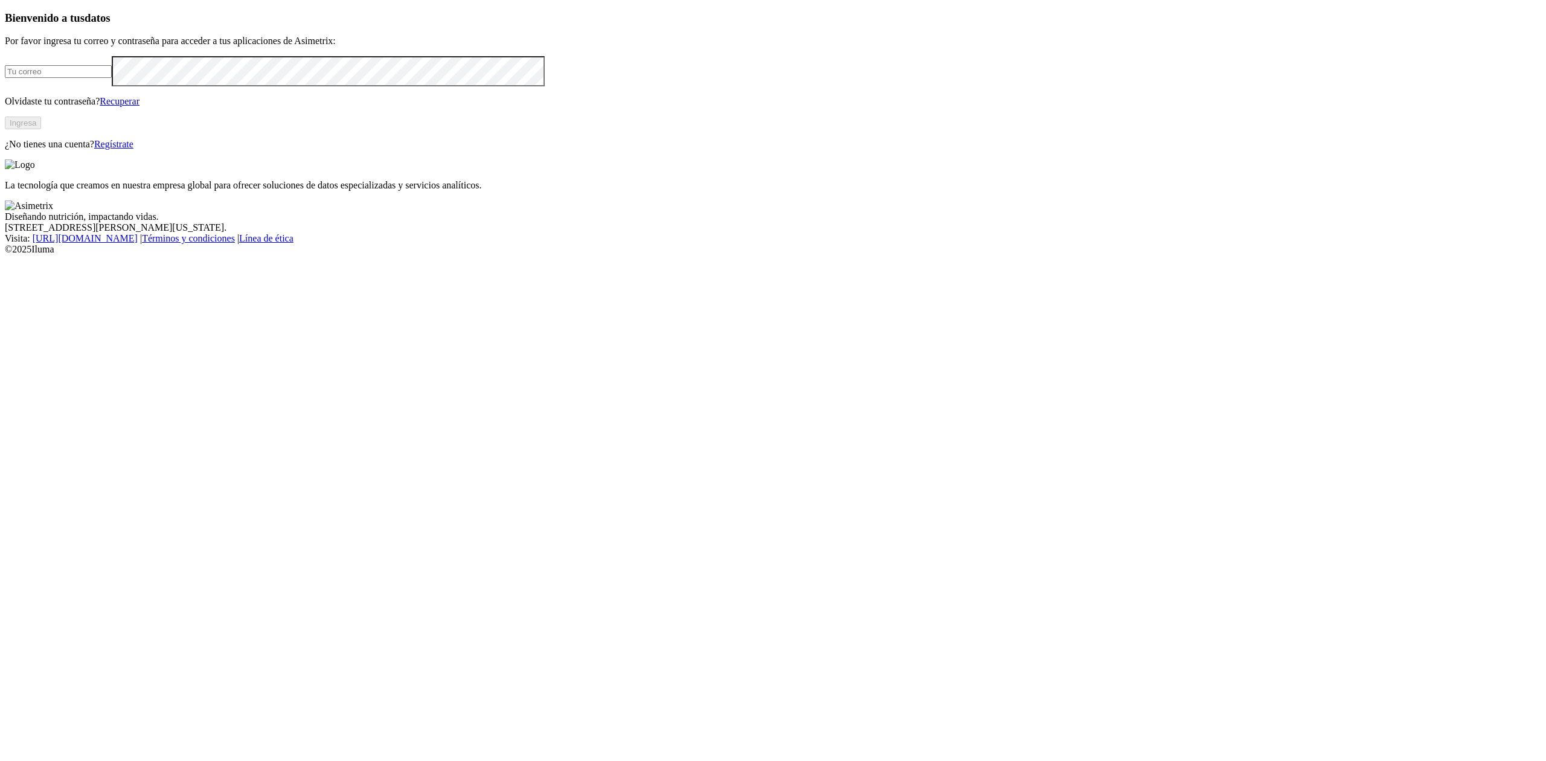
type input "[EMAIL_ADDRESS][DOMAIN_NAME]"
click at [368, 150] on div "Bienvenido a tus datos Por favor ingresa tu correo y contraseña para acceder a …" at bounding box center [773, 80] width 1536 height 138
click at [41, 129] on button "Ingresa" at bounding box center [23, 123] width 36 height 13
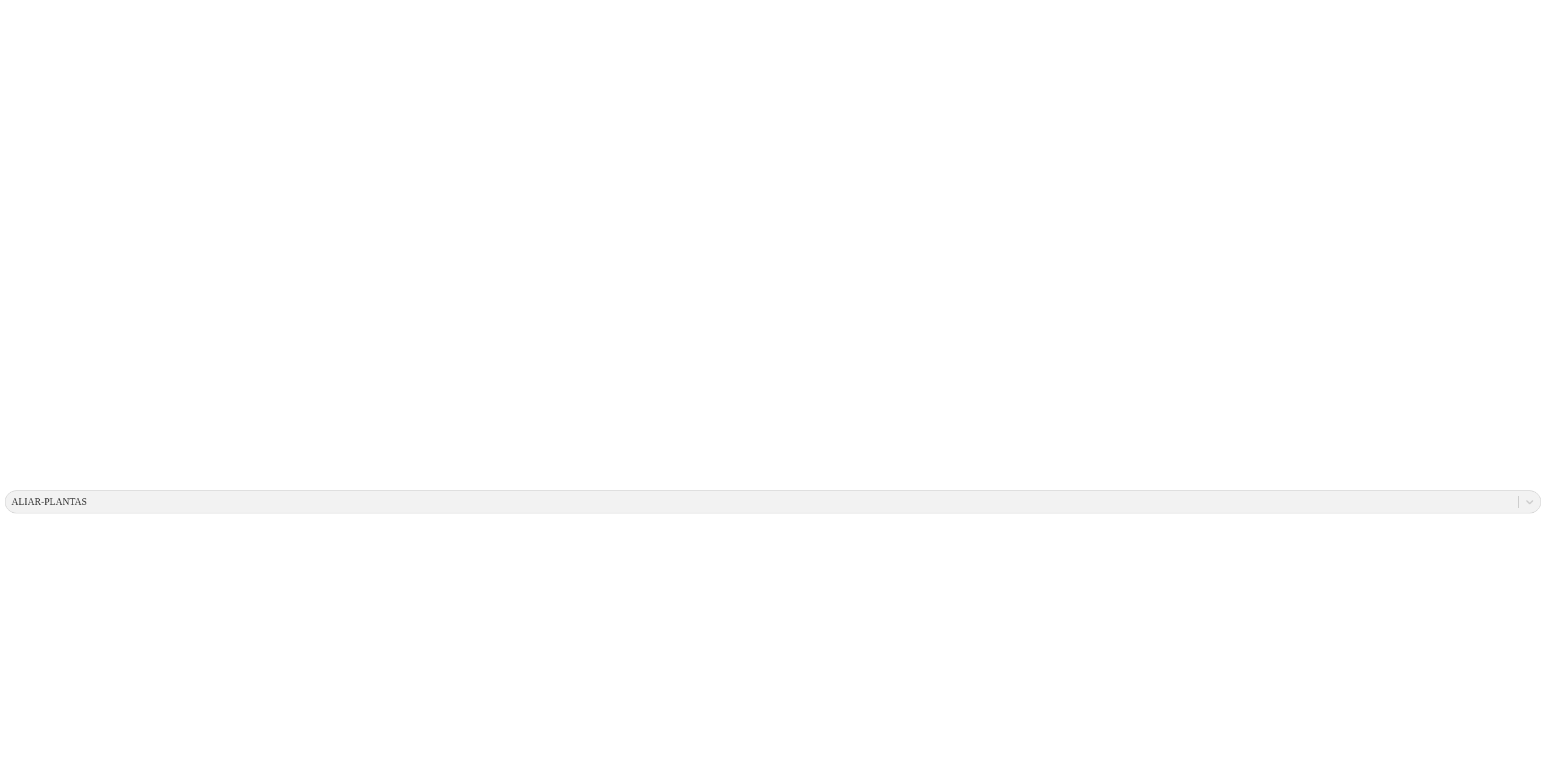
drag, startPoint x: 416, startPoint y: 708, endPoint x: 1109, endPoint y: 365, distance: 773.5
